Goal: Transaction & Acquisition: Book appointment/travel/reservation

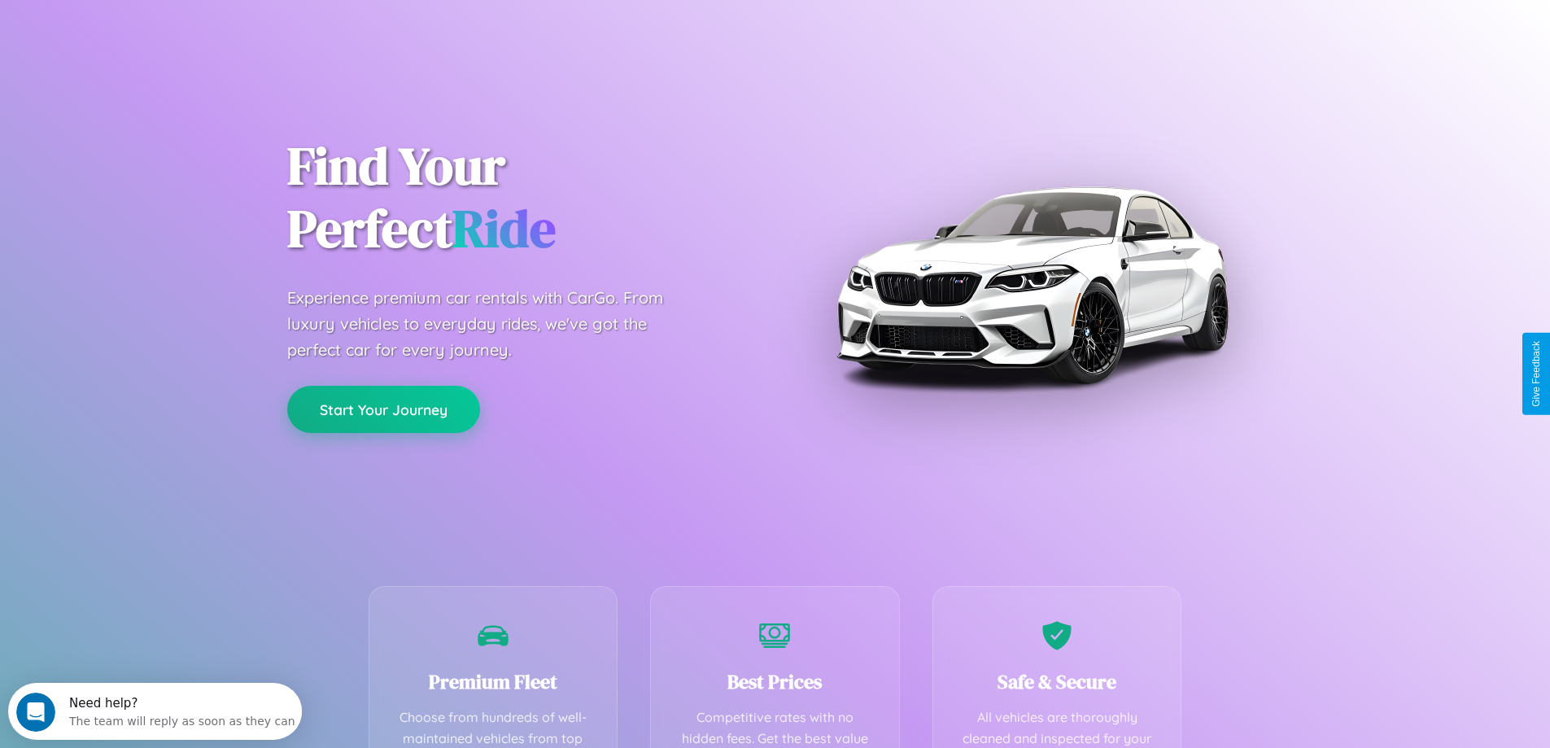
click at [383, 409] on button "Start Your Journey" at bounding box center [383, 409] width 193 height 47
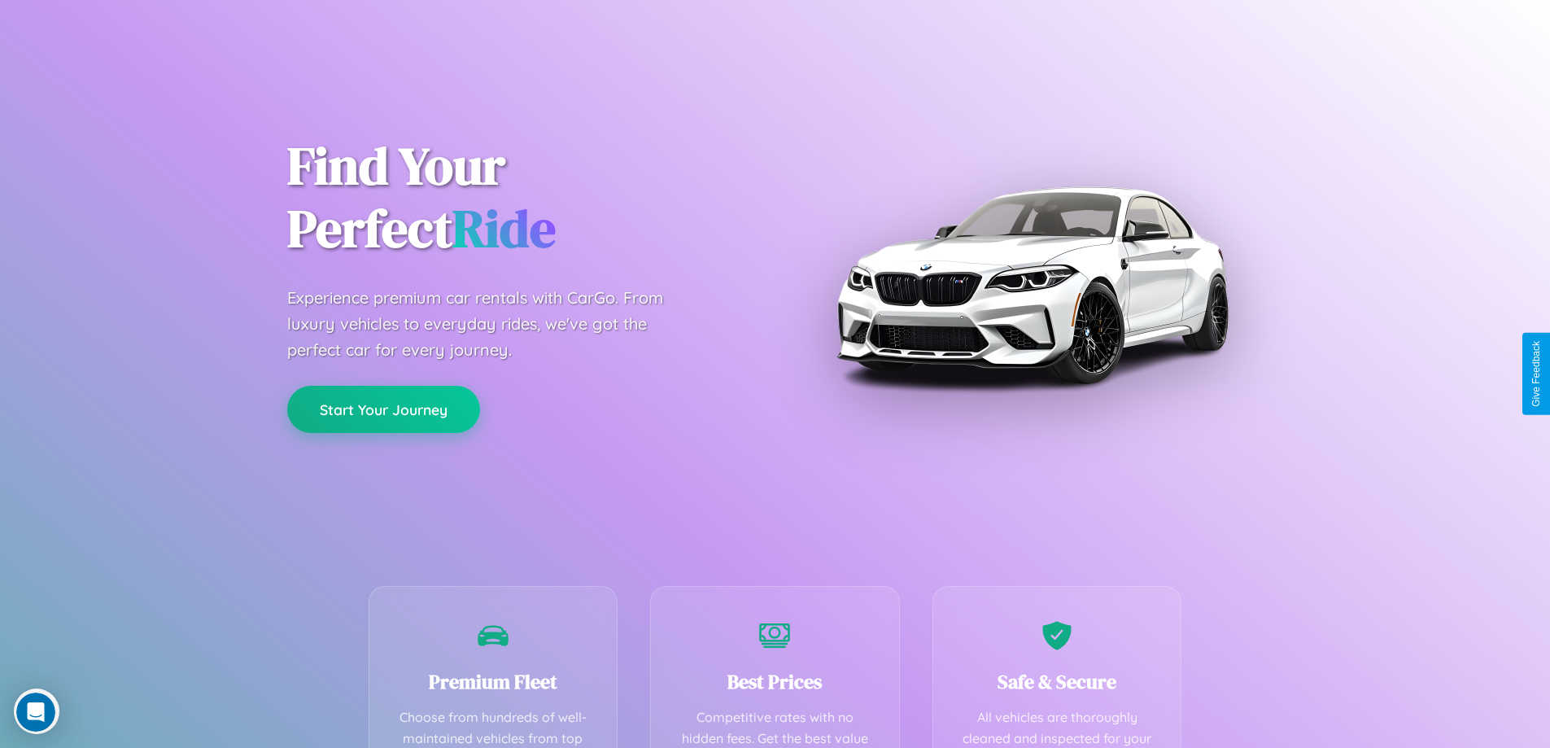
click at [383, 409] on button "Start Your Journey" at bounding box center [383, 409] width 193 height 47
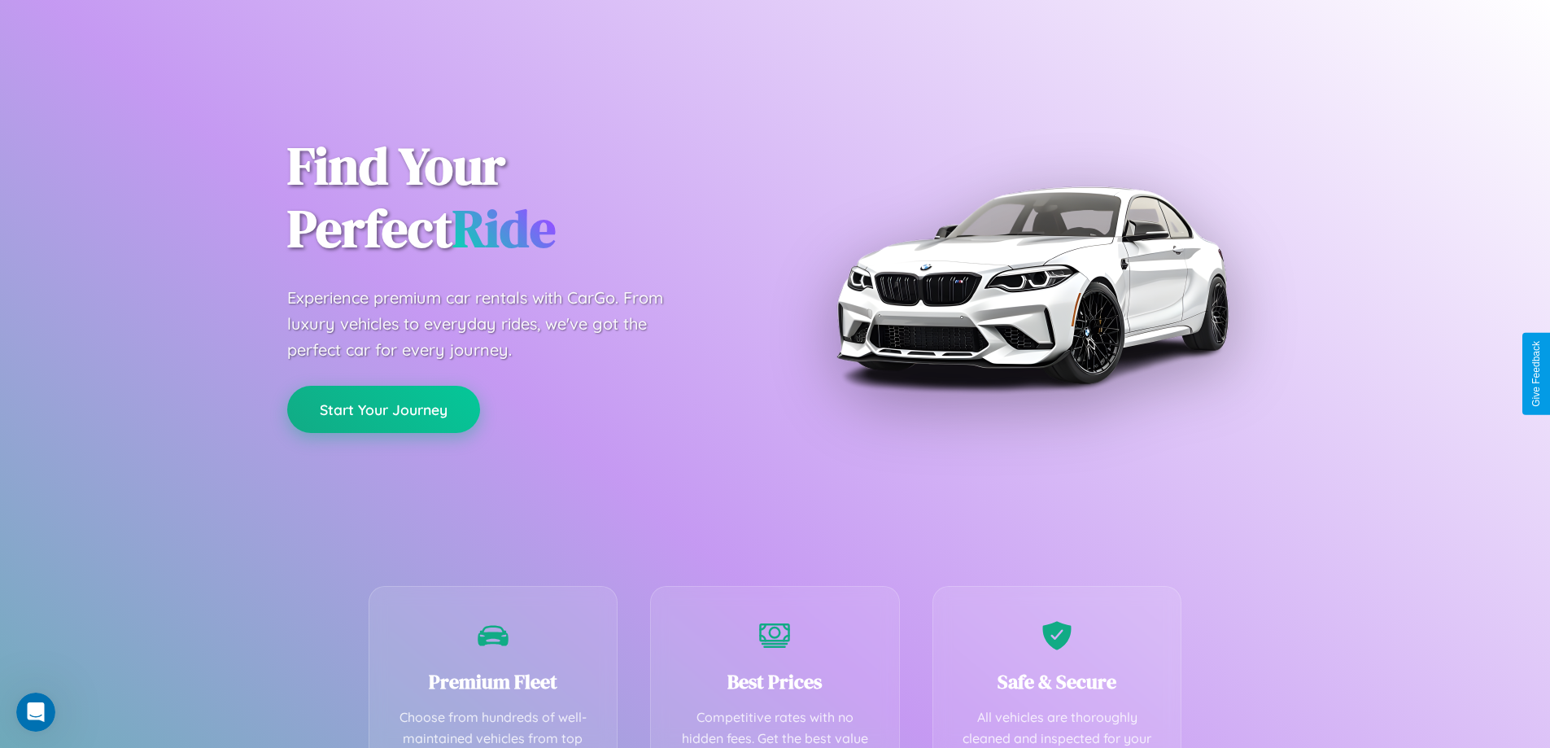
click at [383, 409] on button "Start Your Journey" at bounding box center [383, 409] width 193 height 47
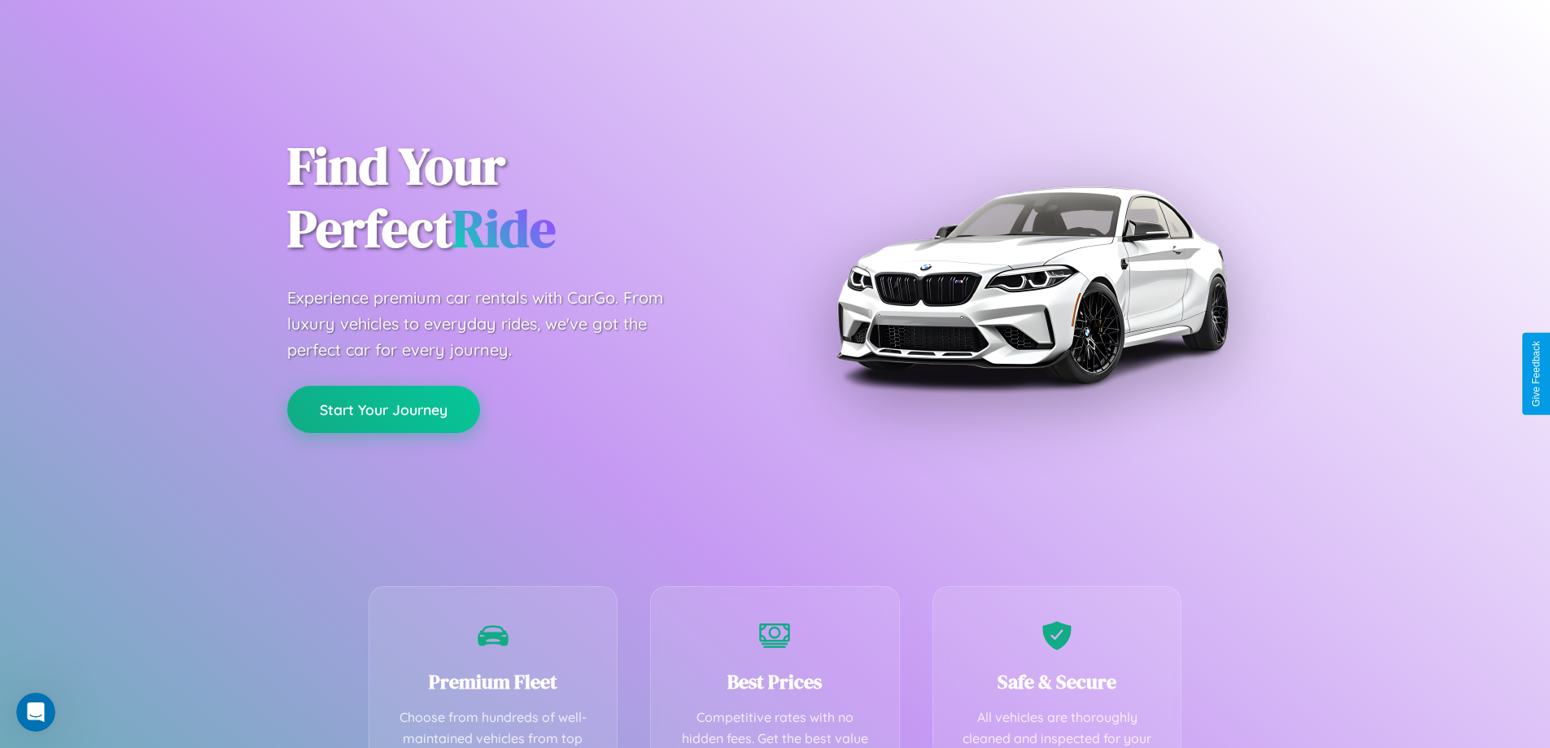
click at [383, 409] on button "Start Your Journey" at bounding box center [383, 409] width 193 height 47
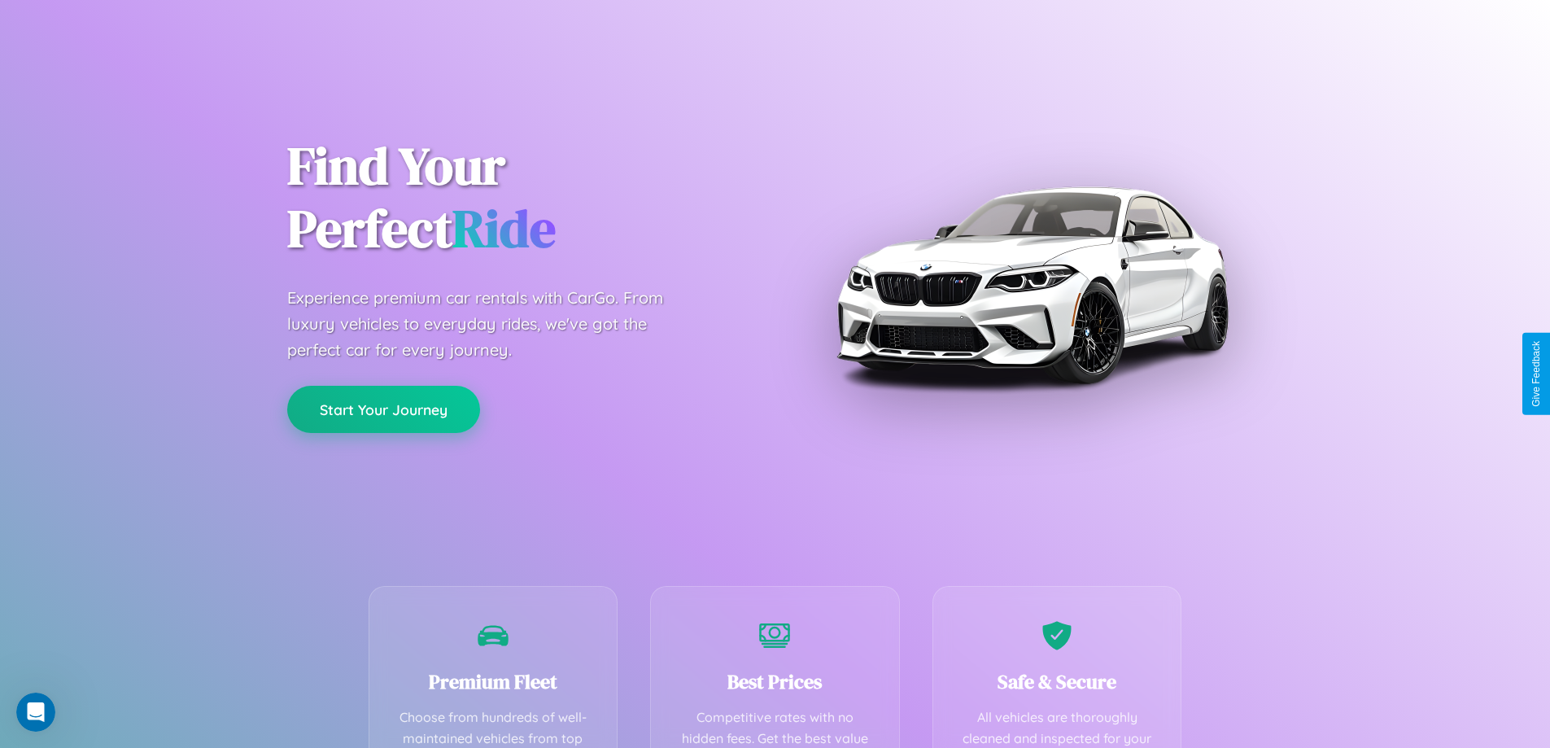
click at [383, 409] on button "Start Your Journey" at bounding box center [383, 409] width 193 height 47
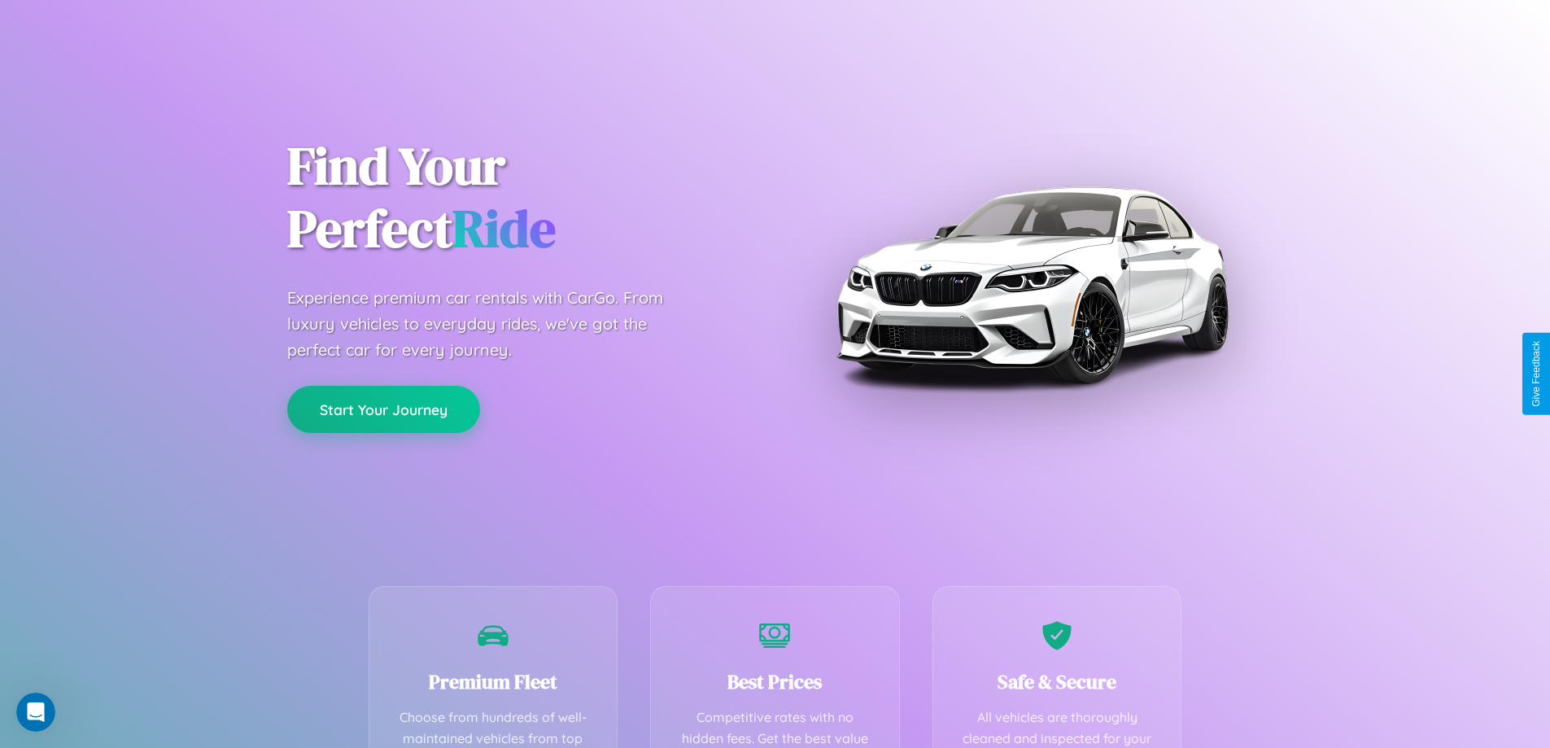
click at [383, 409] on button "Start Your Journey" at bounding box center [383, 409] width 193 height 47
